Goal: Task Accomplishment & Management: Use online tool/utility

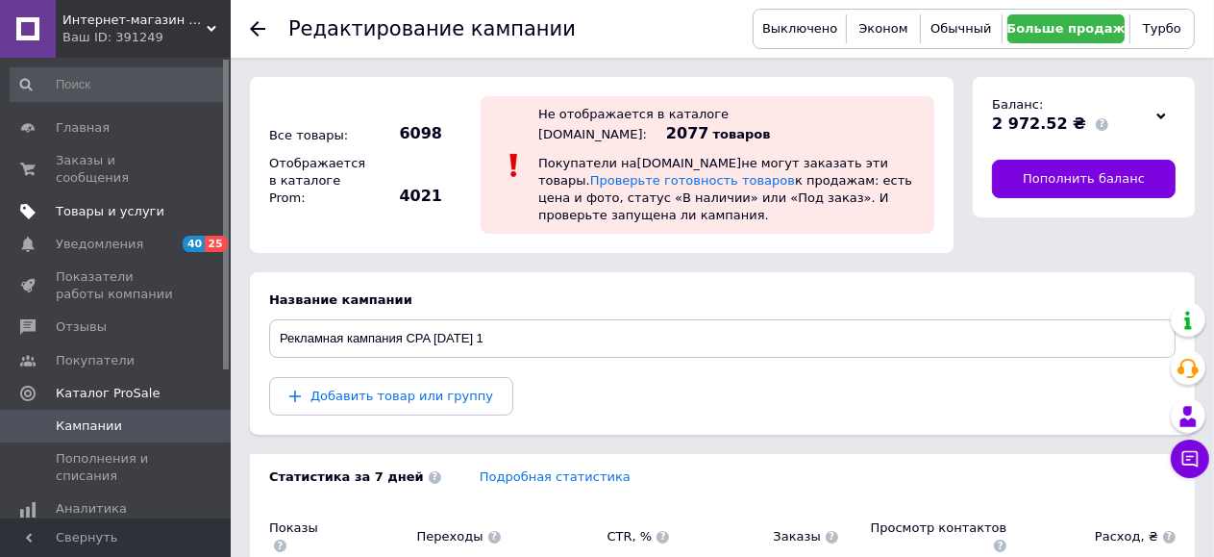
click at [81, 203] on span "Товары и услуги" at bounding box center [110, 211] width 109 height 17
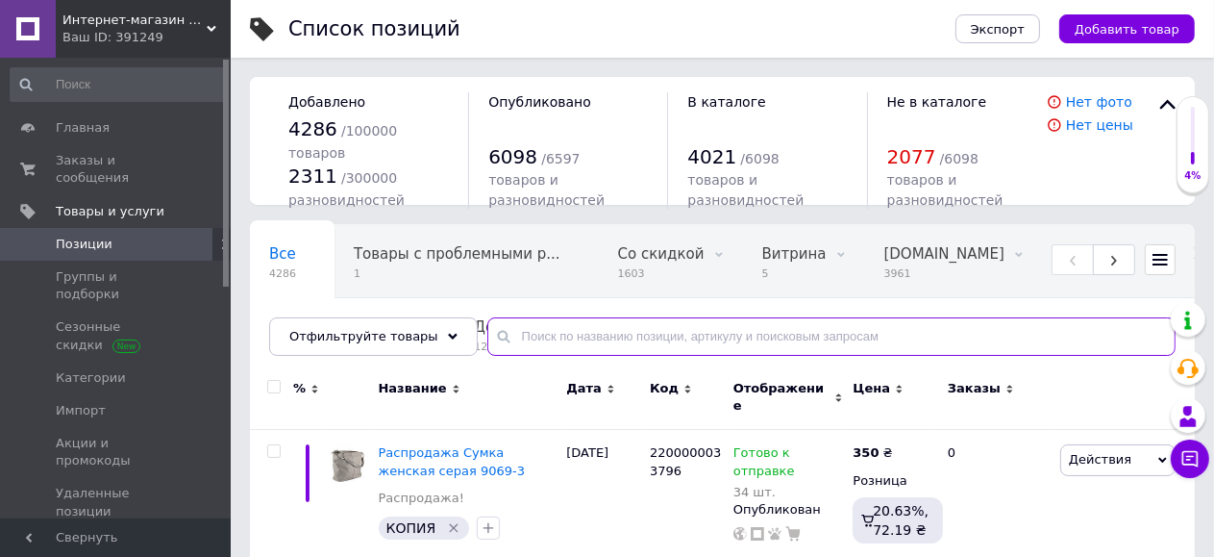
click at [602, 337] on input "text" at bounding box center [831, 336] width 688 height 38
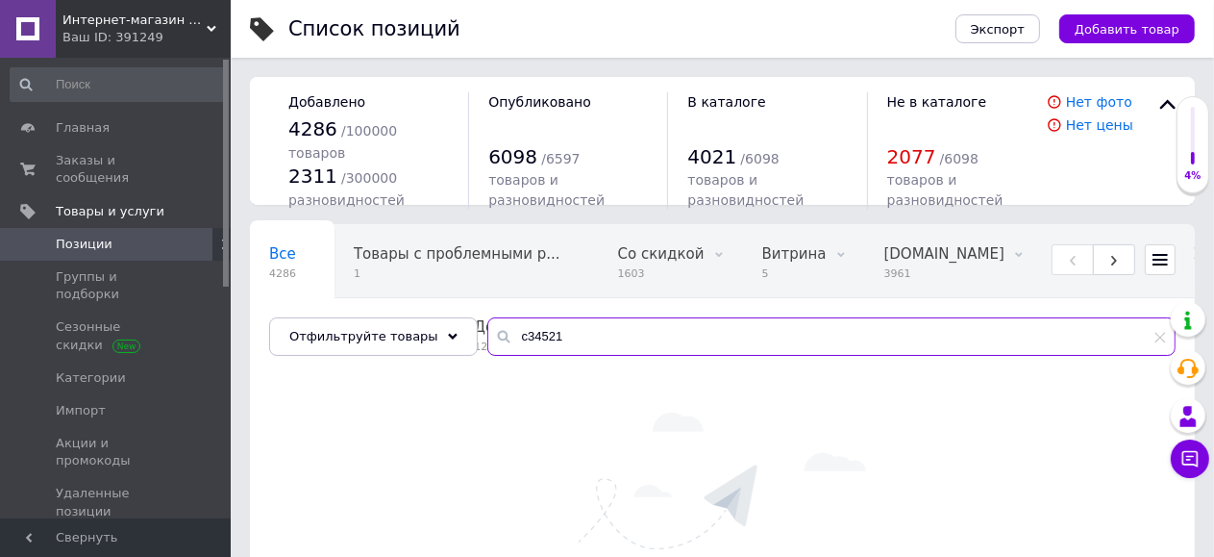
click at [492, 339] on input "с34521" at bounding box center [831, 336] width 688 height 38
type input "34521"
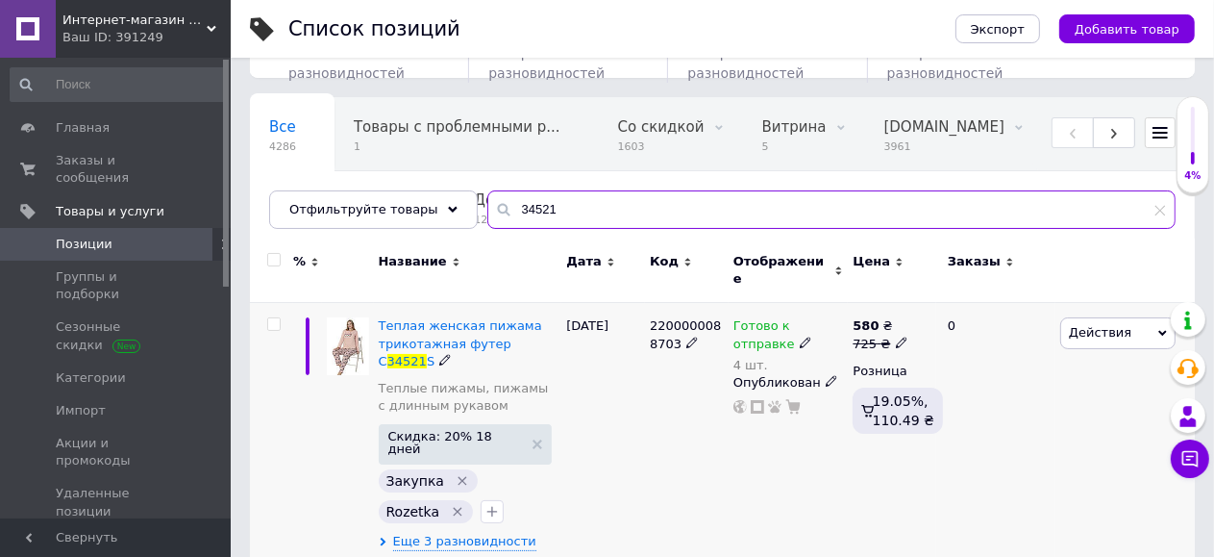
scroll to position [131, 0]
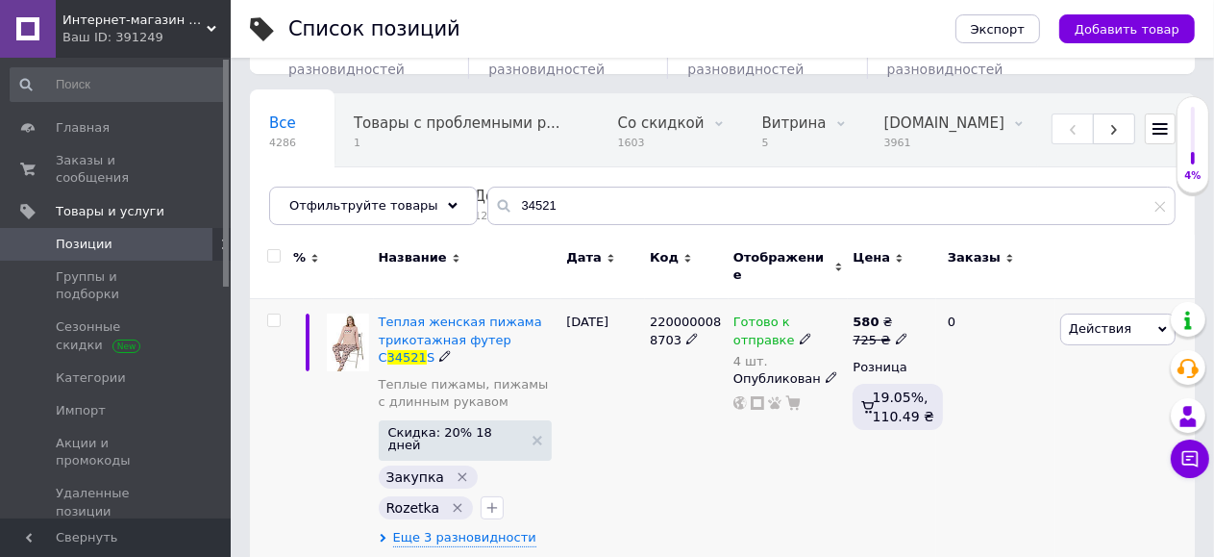
click at [800, 333] on icon at bounding box center [806, 339] width 12 height 12
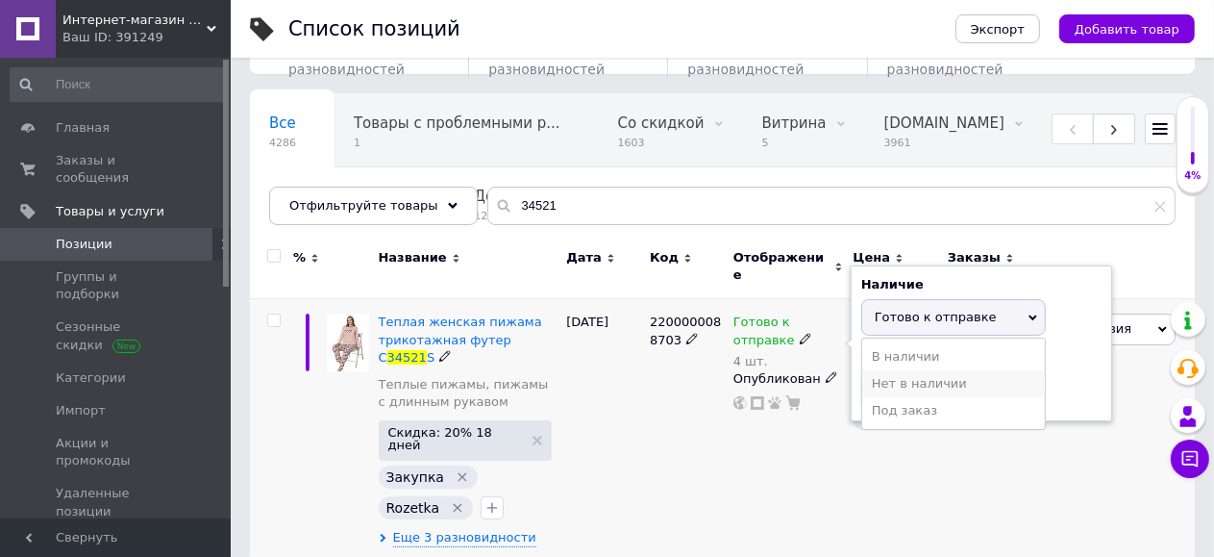
click at [904, 375] on li "Нет в наличии" at bounding box center [953, 383] width 183 height 27
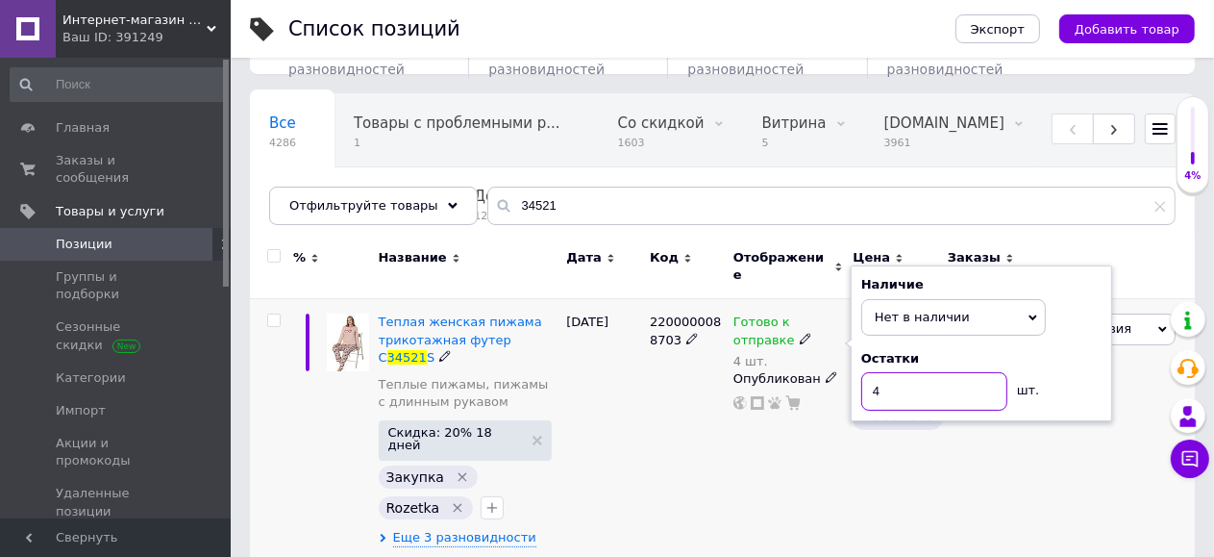
drag, startPoint x: 891, startPoint y: 368, endPoint x: 984, endPoint y: 383, distance: 94.4
click at [918, 374] on input "4" at bounding box center [934, 391] width 146 height 38
type input "0"
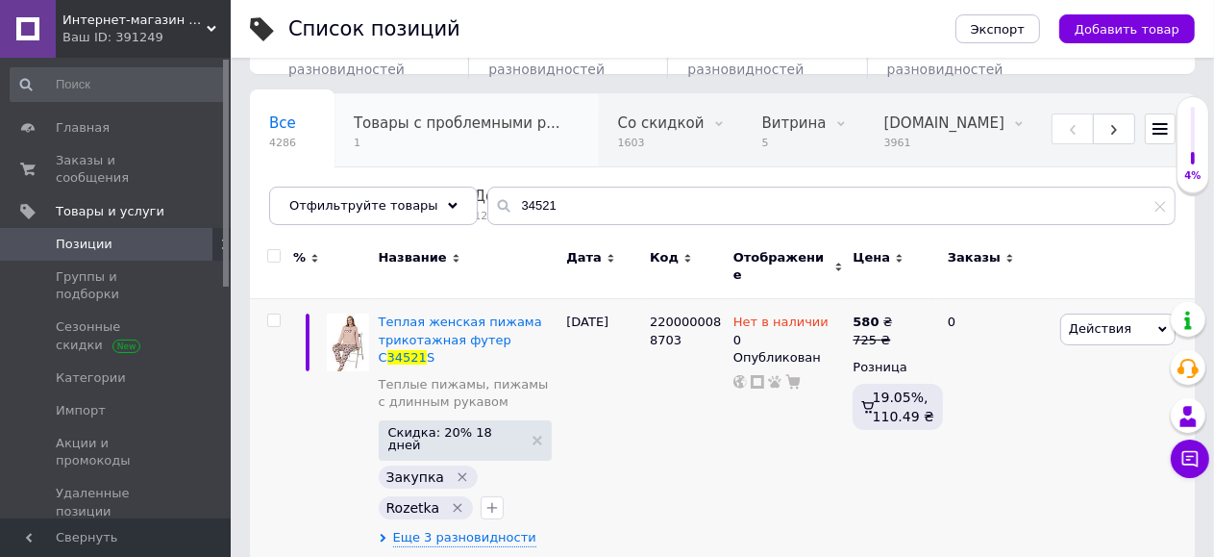
scroll to position [113, 0]
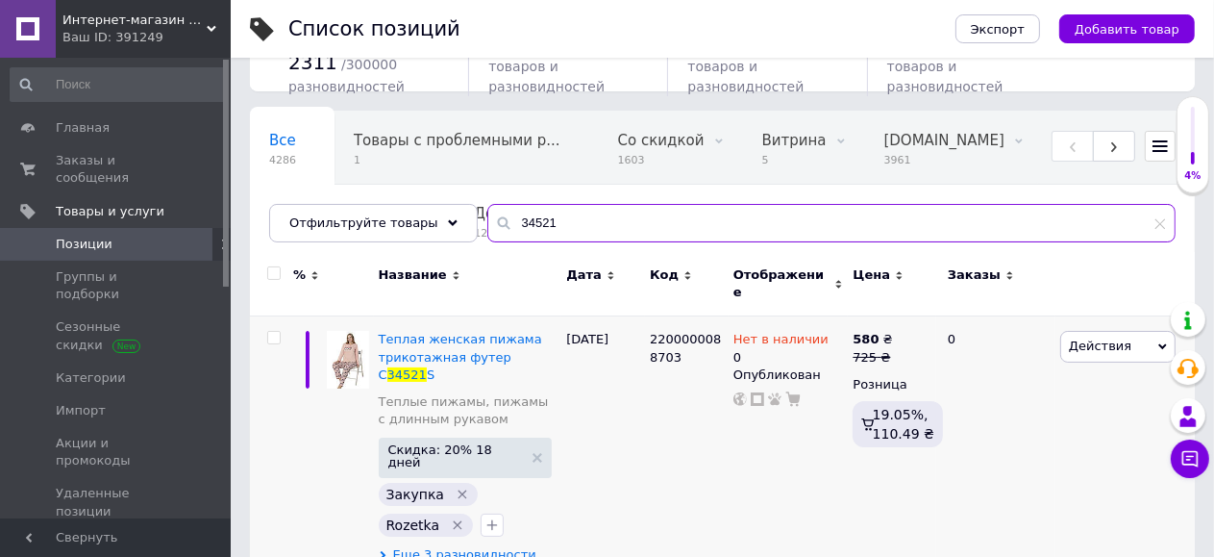
click at [554, 218] on input "34521" at bounding box center [831, 223] width 688 height 38
type input "3"
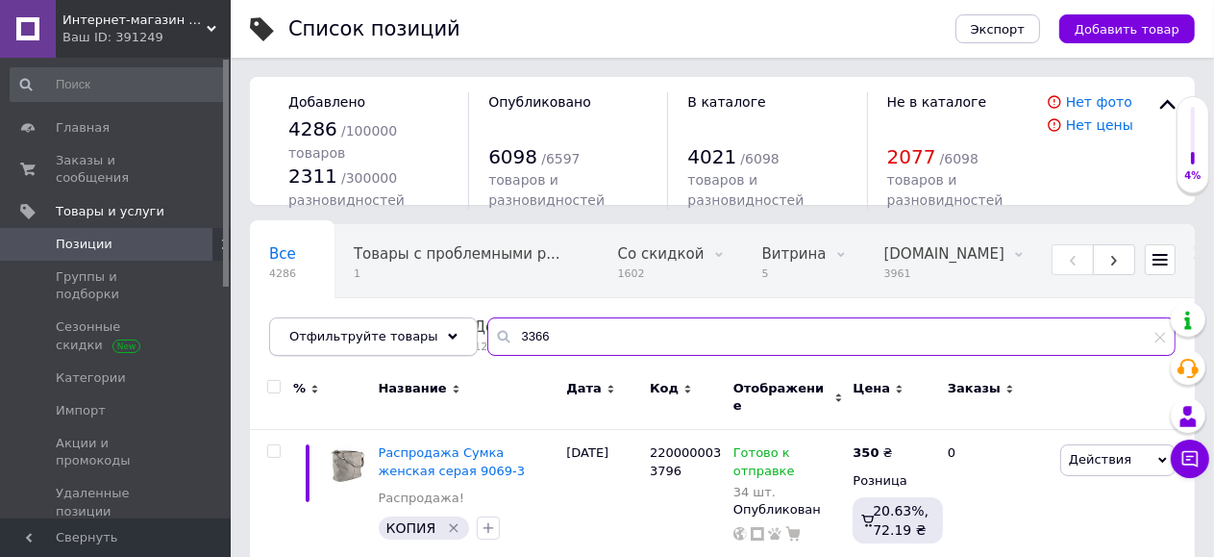
type input "3366"
click at [409, 349] on div "Отфильтруйте товары" at bounding box center [373, 336] width 209 height 38
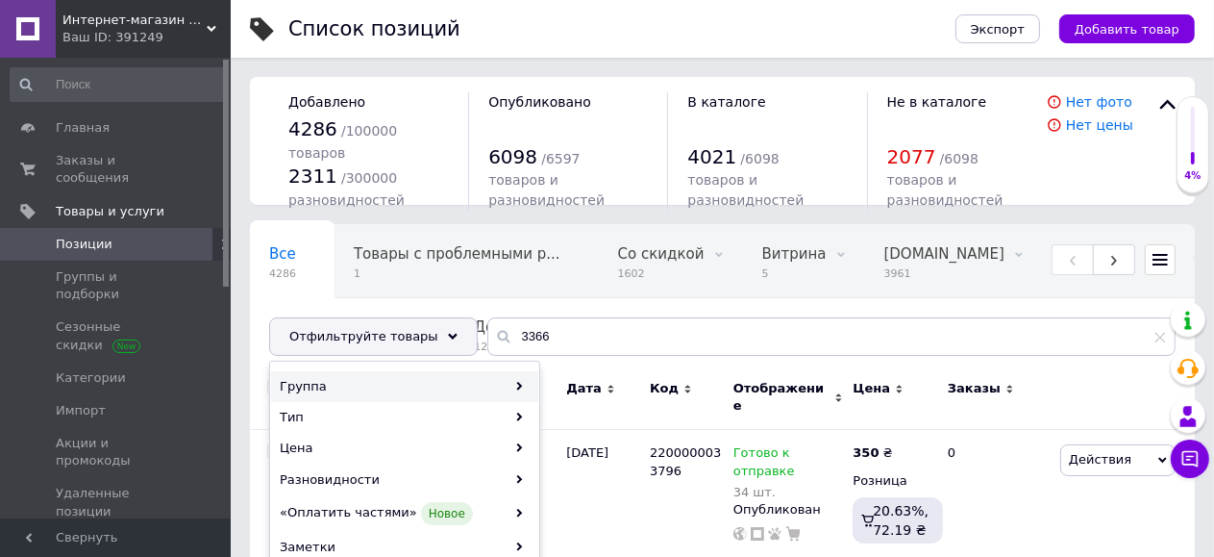
click at [331, 386] on div "Группа" at bounding box center [404, 386] width 267 height 31
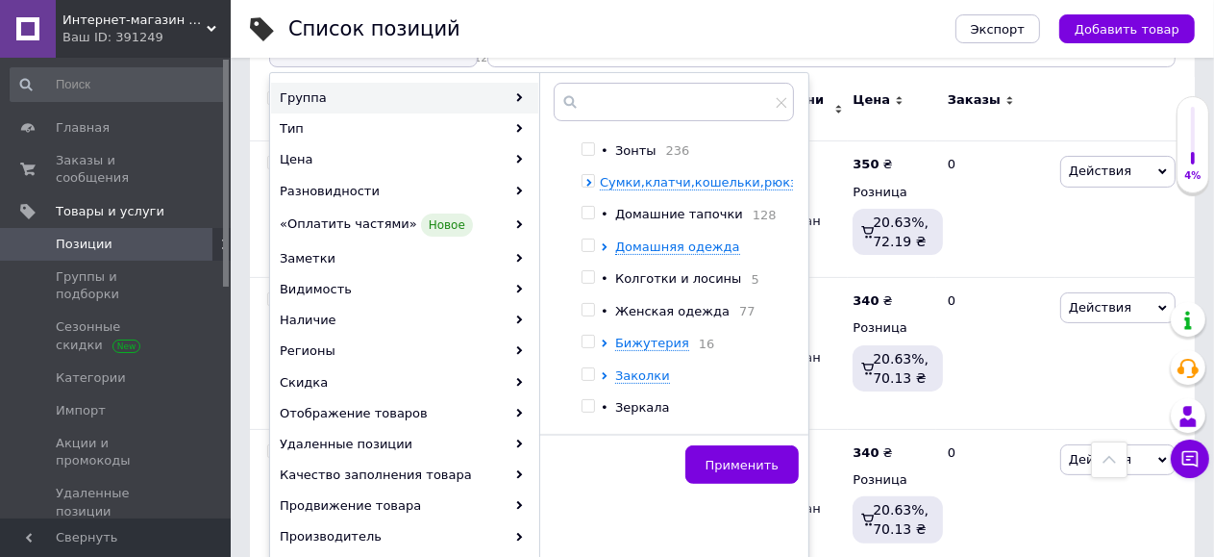
scroll to position [13, 0]
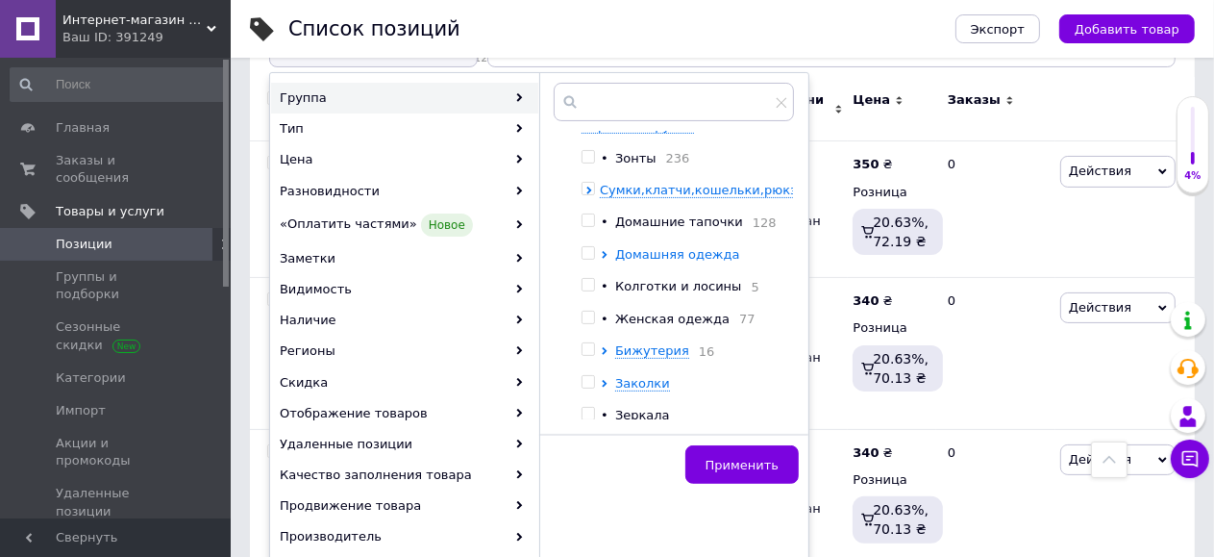
click at [664, 257] on span "Домашняя одежда" at bounding box center [677, 254] width 125 height 14
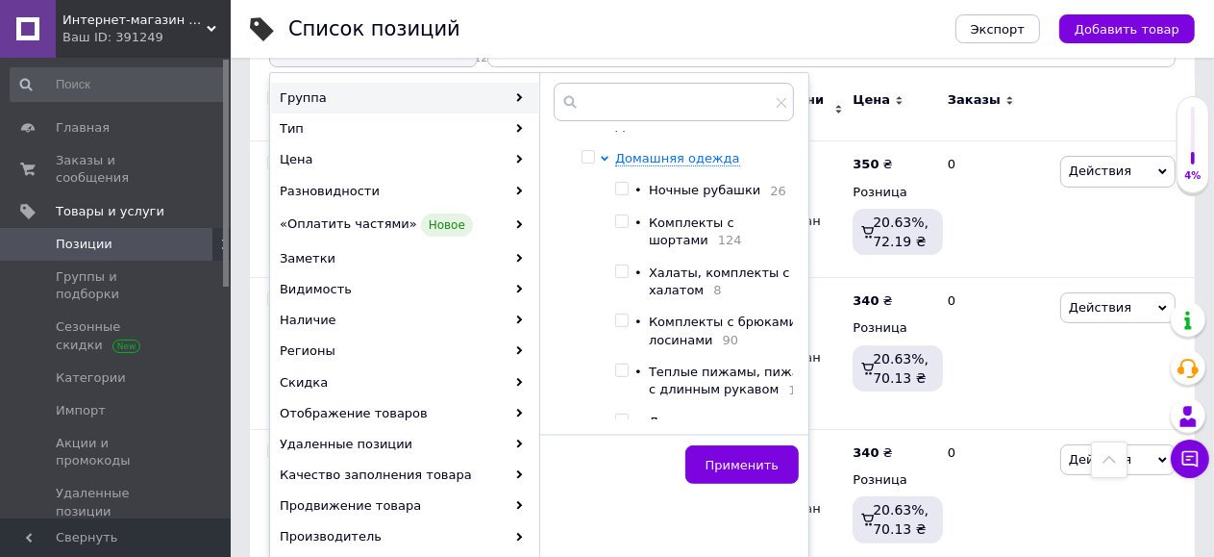
scroll to position [206, 0]
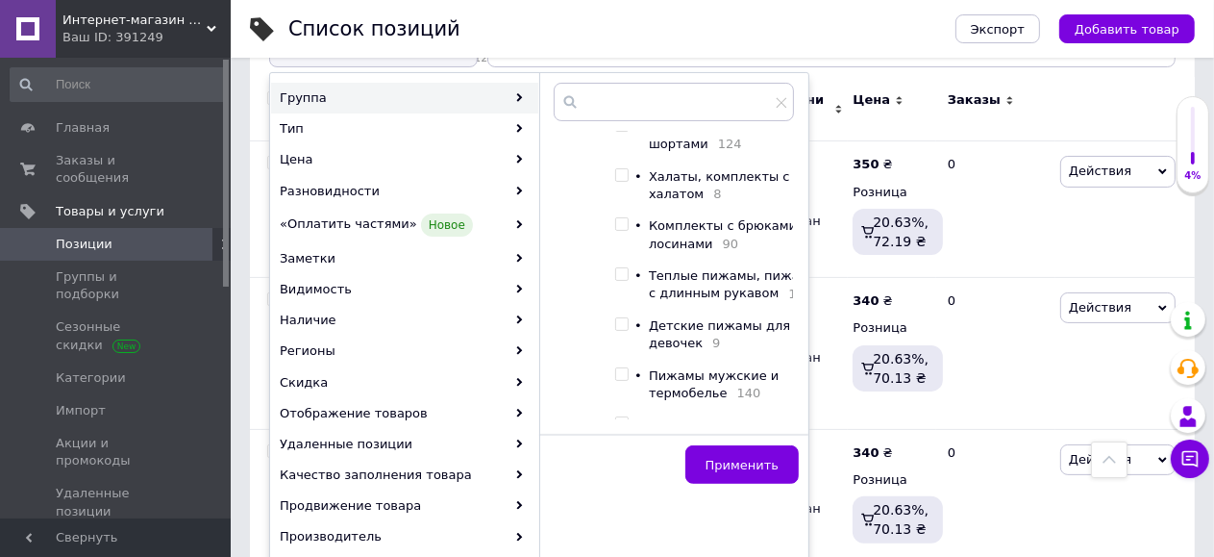
click at [623, 281] on input "checkbox" at bounding box center [621, 274] width 12 height 12
checkbox input "true"
click at [747, 466] on span "Применить" at bounding box center [742, 465] width 73 height 14
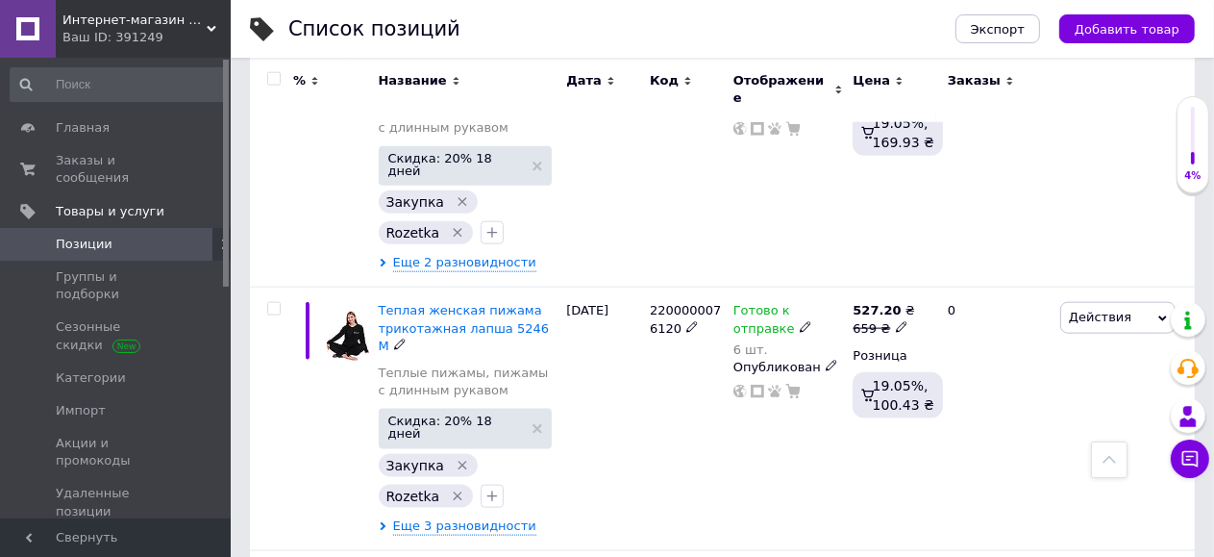
scroll to position [1983, 0]
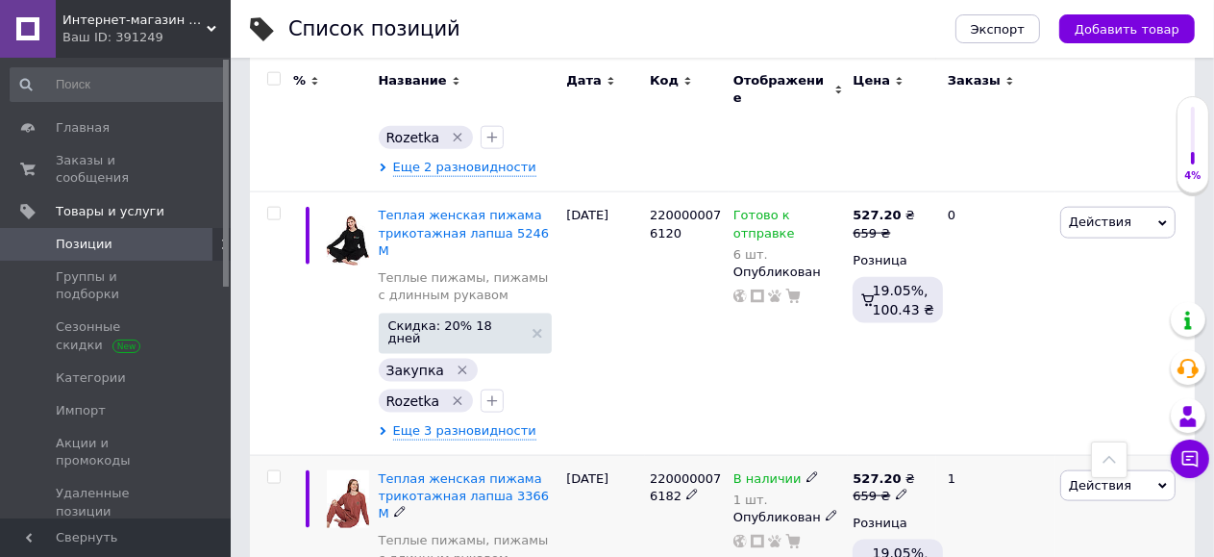
click at [807, 471] on icon at bounding box center [813, 477] width 12 height 12
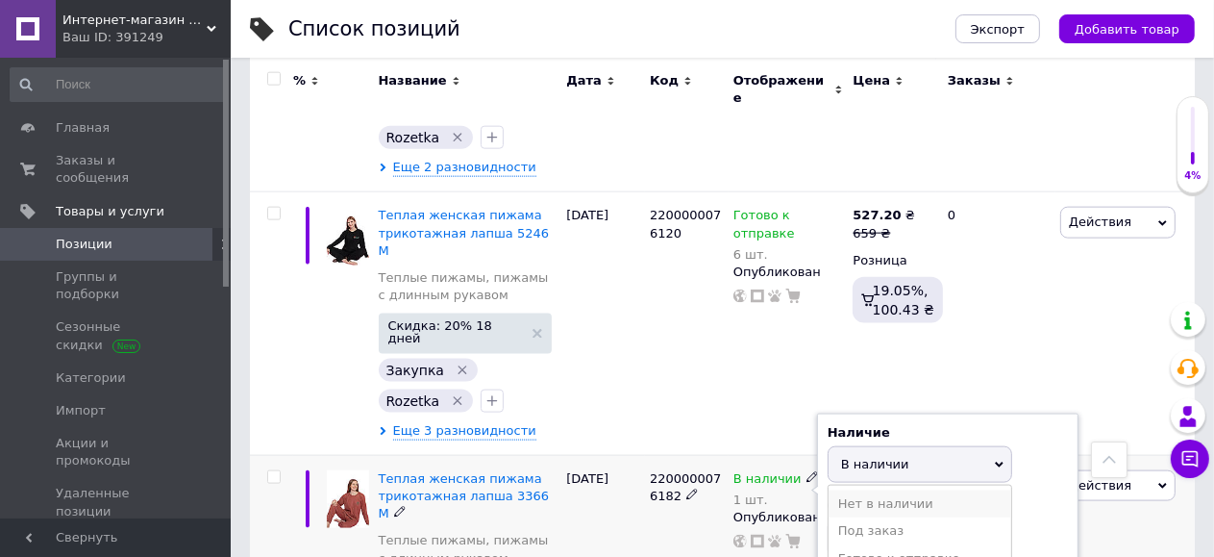
click at [881, 490] on li "Нет в наличии" at bounding box center [920, 503] width 183 height 27
click at [861, 519] on input "1" at bounding box center [901, 538] width 146 height 38
type input "0"
